Goal: Information Seeking & Learning: Learn about a topic

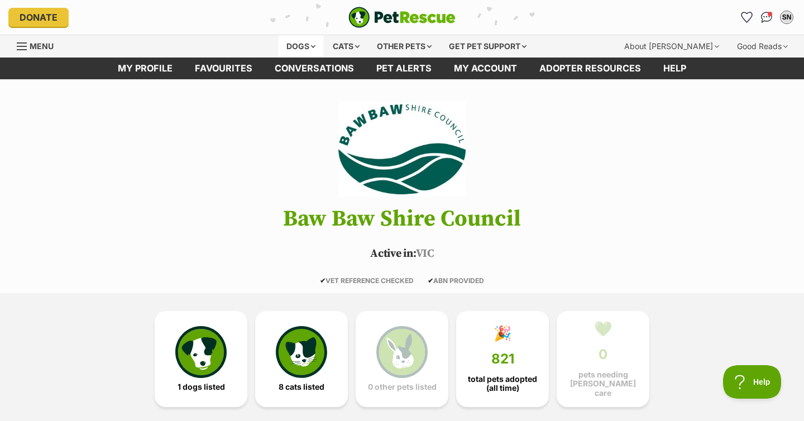
click at [299, 47] on div "Dogs" at bounding box center [300, 46] width 45 height 22
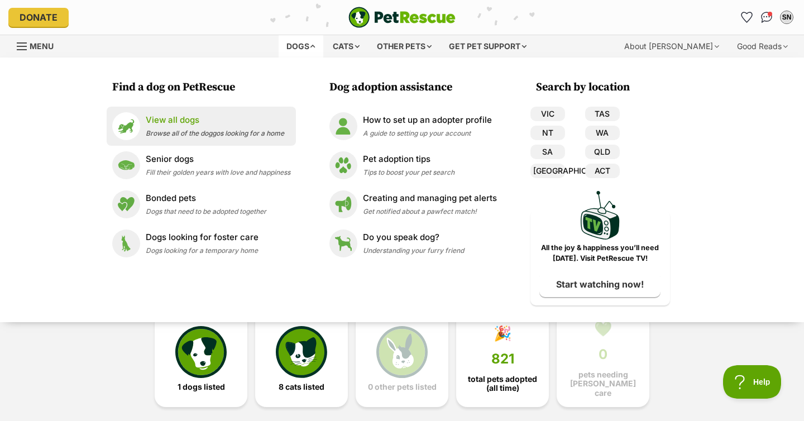
click at [174, 124] on p "View all dogs" at bounding box center [215, 120] width 138 height 13
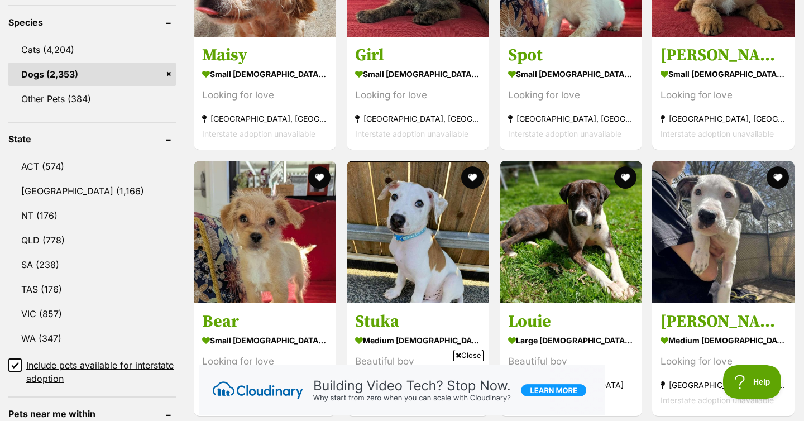
scroll to position [546, 0]
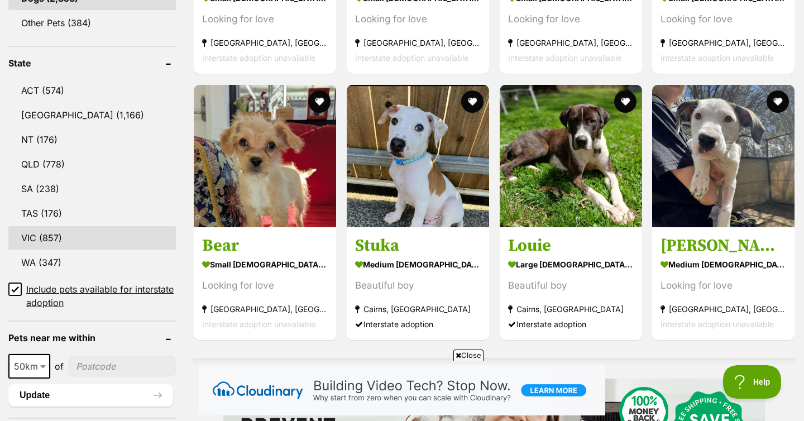
click at [42, 241] on link "VIC (857)" at bounding box center [91, 237] width 167 height 23
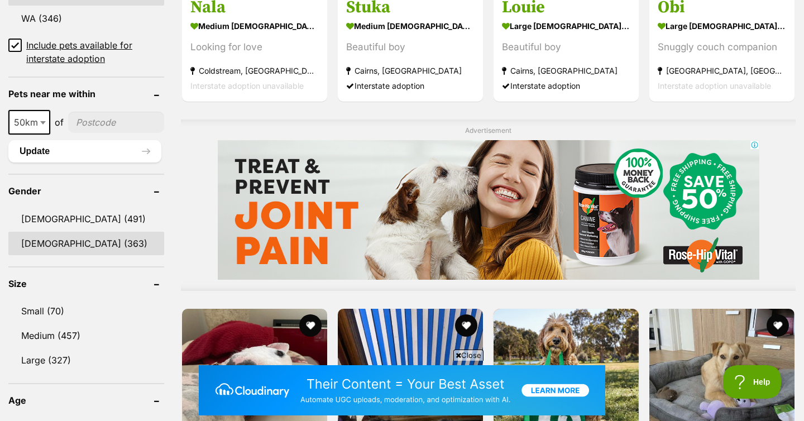
click at [74, 237] on link "Female (363)" at bounding box center [86, 243] width 156 height 23
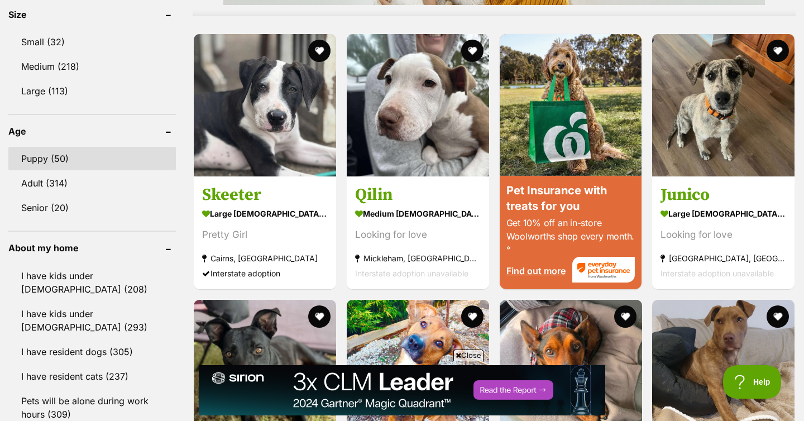
click at [79, 157] on link "Puppy (50)" at bounding box center [91, 158] width 167 height 23
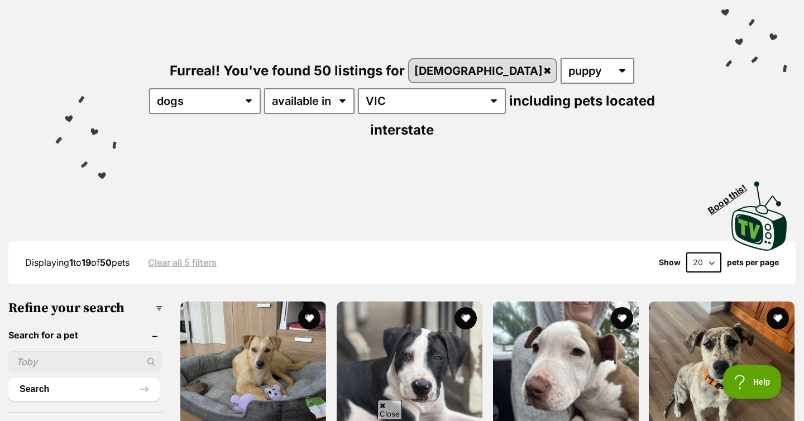
scroll to position [174, 0]
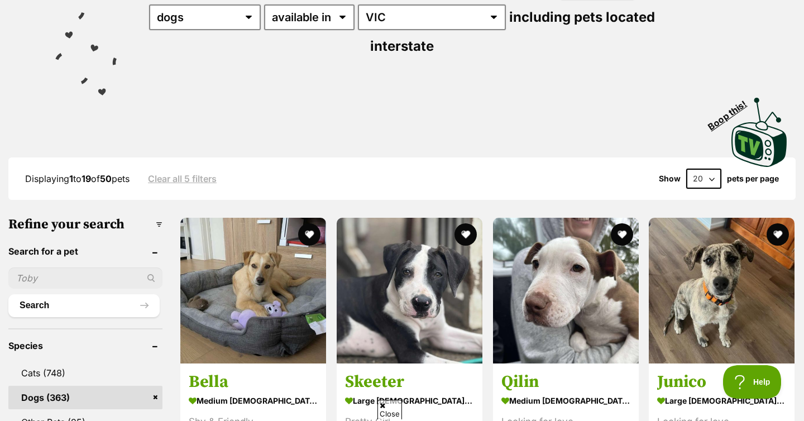
click at [701, 169] on select "20 40 60" at bounding box center [703, 179] width 35 height 20
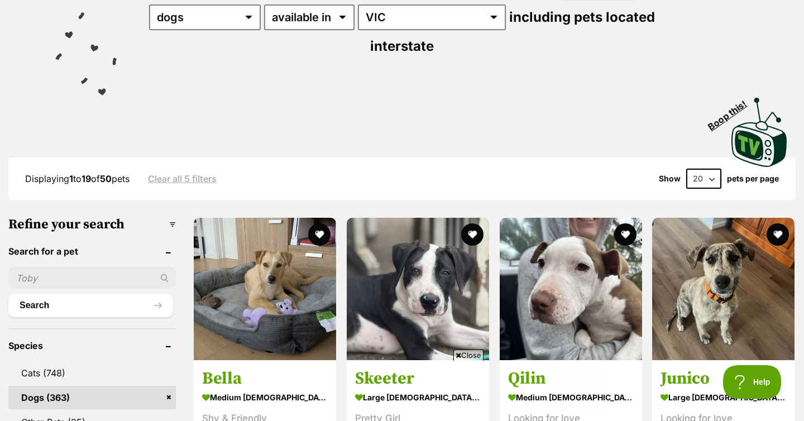
scroll to position [0, 0]
select select "60"
click at [686, 169] on select "20 40 60" at bounding box center [703, 179] width 35 height 20
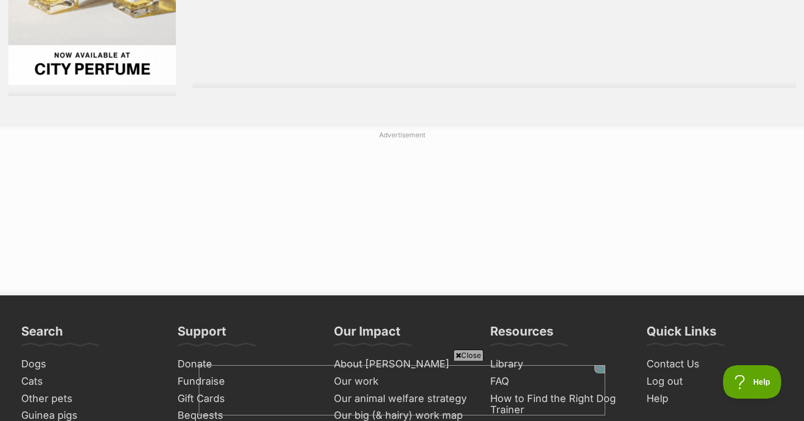
drag, startPoint x: 723, startPoint y: 63, endPoint x: 362, endPoint y: 44, distance: 362.1
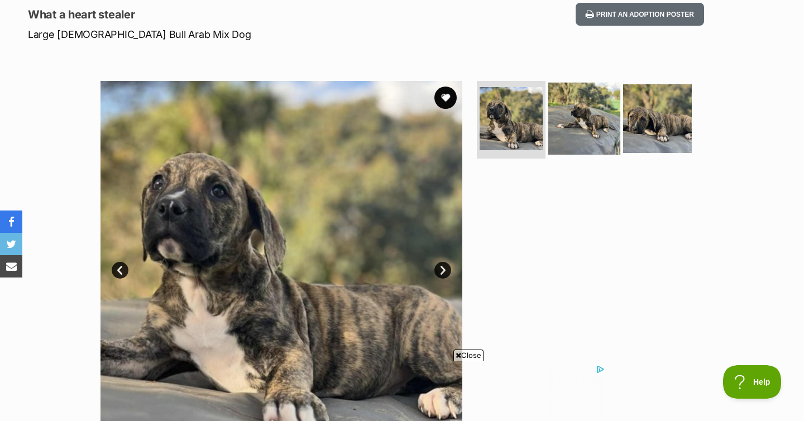
click at [567, 134] on img at bounding box center [584, 118] width 72 height 72
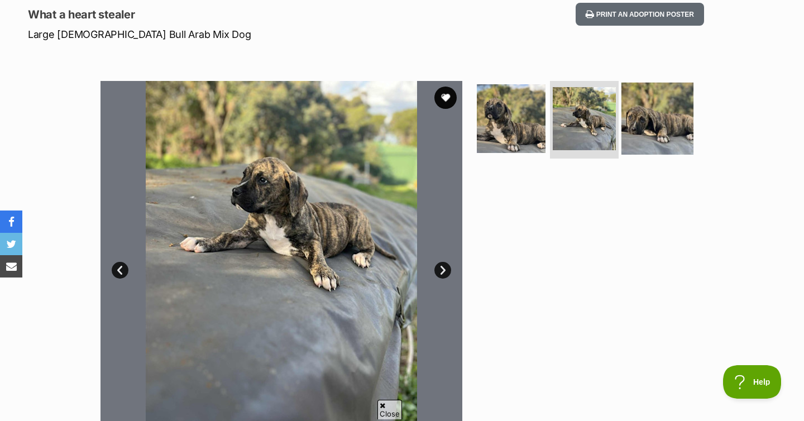
click at [661, 128] on img at bounding box center [657, 118] width 72 height 72
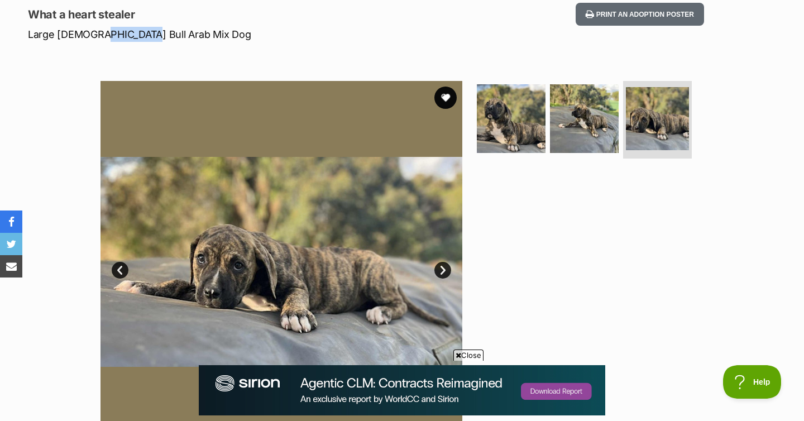
drag, startPoint x: 99, startPoint y: 31, endPoint x: 133, endPoint y: 32, distance: 34.0
click at [133, 32] on p "Large Female Bull Arab Mix Dog" at bounding box center [259, 34] width 462 height 15
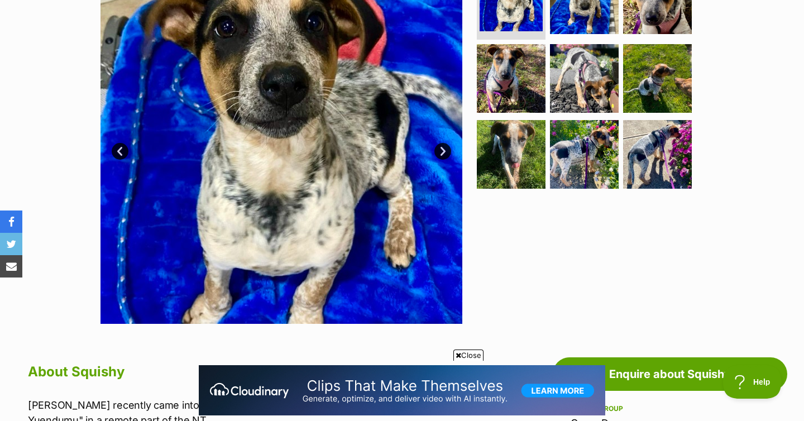
scroll to position [214, 0]
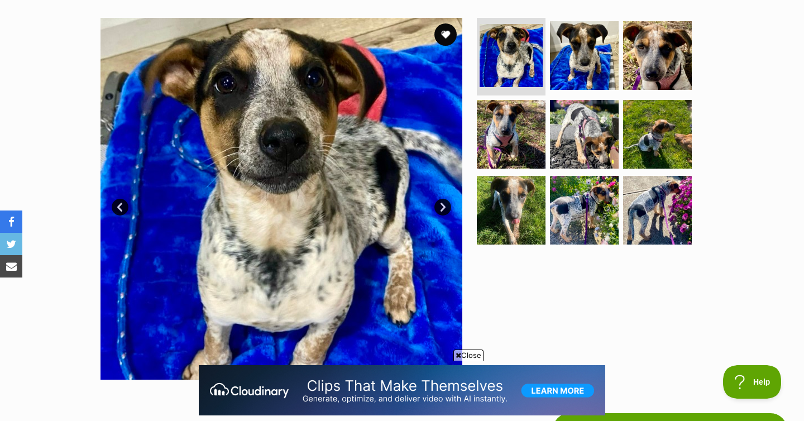
click at [441, 205] on link "Next" at bounding box center [442, 207] width 17 height 17
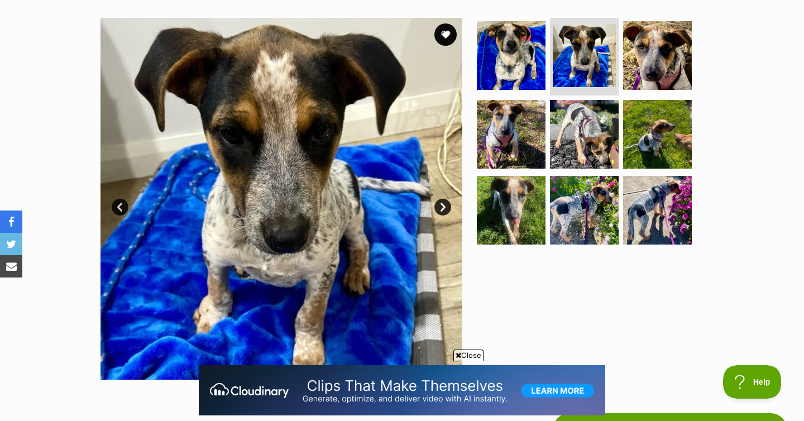
click at [441, 205] on link "Next" at bounding box center [442, 207] width 17 height 17
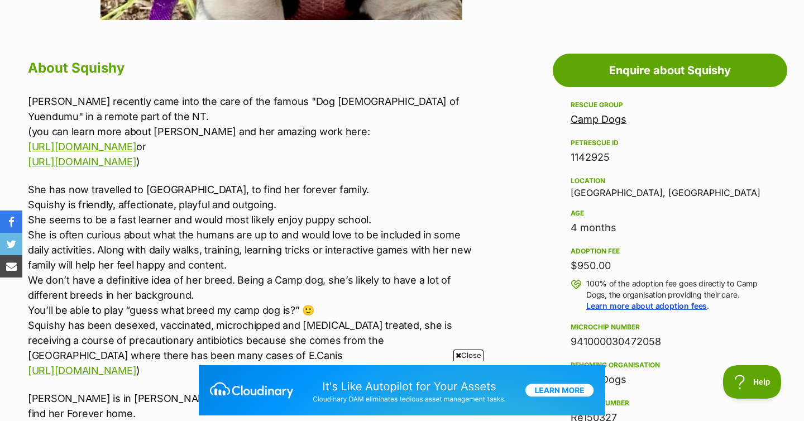
scroll to position [0, 0]
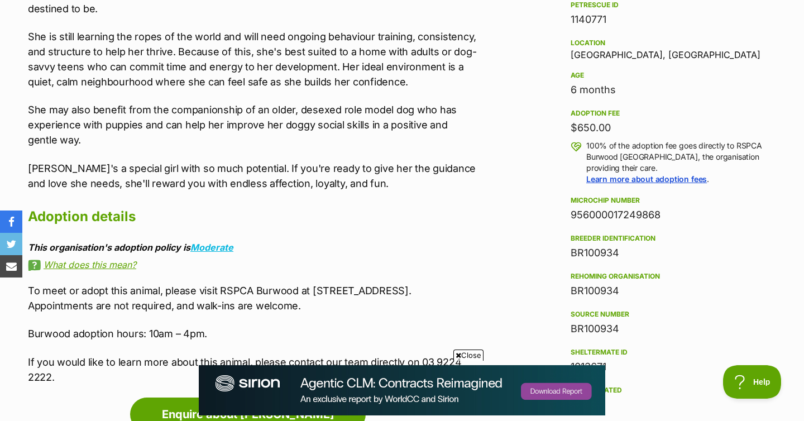
scroll to position [712, 0]
